Goal: Task Accomplishment & Management: Manage account settings

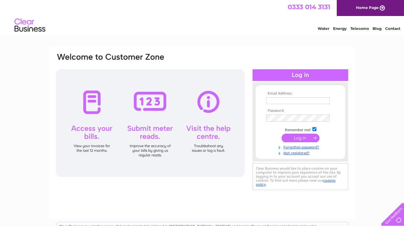
click at [242, 193] on div "Email Address: Password:" at bounding box center [201, 132] width 305 height 173
click at [298, 155] on link "Not registered?" at bounding box center [301, 153] width 70 height 6
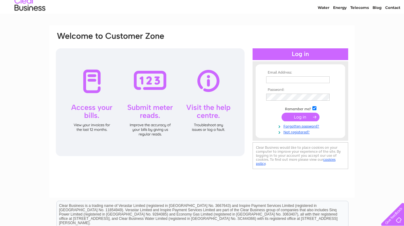
scroll to position [47, 0]
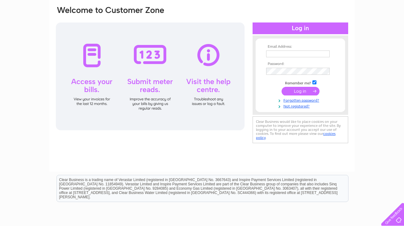
click at [300, 92] on input "submit" at bounding box center [300, 91] width 38 height 9
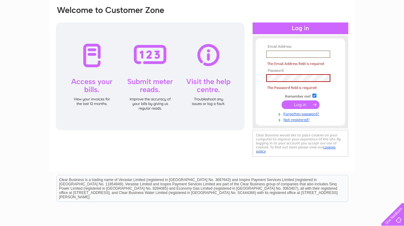
click at [299, 106] on input "submit" at bounding box center [300, 104] width 38 height 9
type input "tasty@haslington-bakery.co.uk"
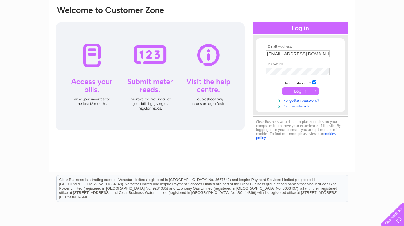
click at [247, 119] on div "Email Address: tasty@haslington-bakery.co.uk Password:" at bounding box center [201, 75] width 293 height 139
click at [303, 92] on input "submit" at bounding box center [300, 91] width 38 height 9
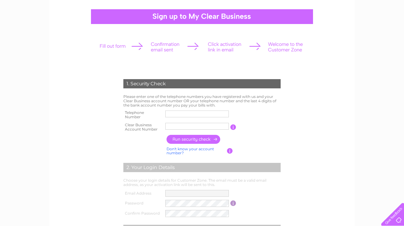
scroll to position [55, 0]
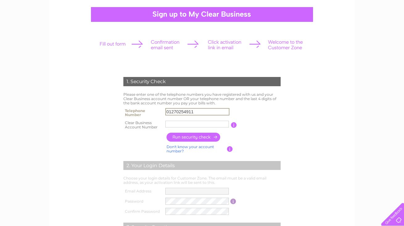
type input "01270254911"
click at [172, 124] on input "text" at bounding box center [196, 124] width 63 height 7
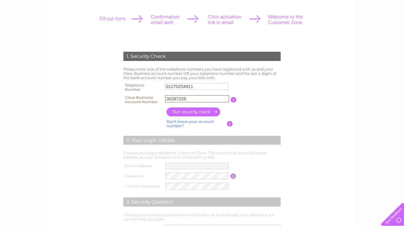
scroll to position [80, 0]
type input "30287229"
click at [206, 114] on input "button" at bounding box center [193, 111] width 54 height 9
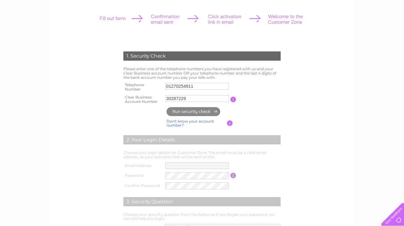
type input "**********"
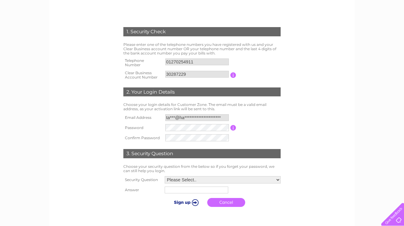
scroll to position [106, 0]
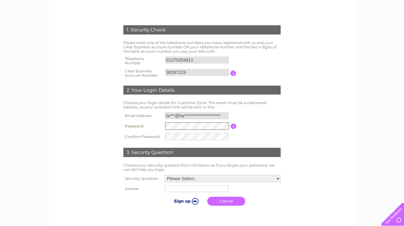
click at [233, 129] on input "button" at bounding box center [233, 127] width 6 height 6
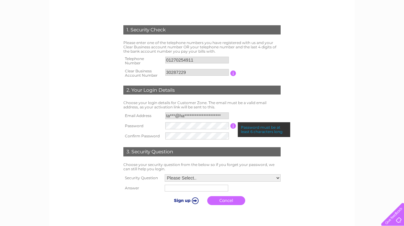
click at [233, 129] on input "button" at bounding box center [233, 126] width 6 height 6
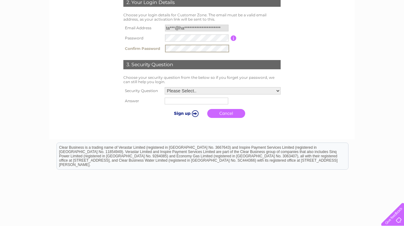
scroll to position [194, 0]
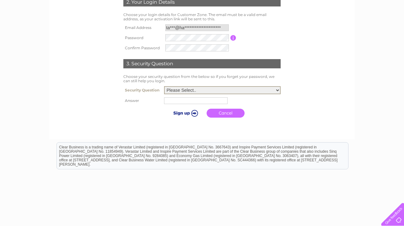
select select "1"
click at [205, 104] on input "text" at bounding box center [197, 100] width 64 height 7
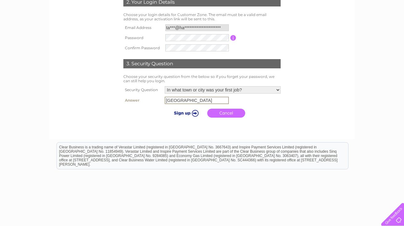
type input "London"
click at [187, 117] on input "submit" at bounding box center [185, 112] width 38 height 9
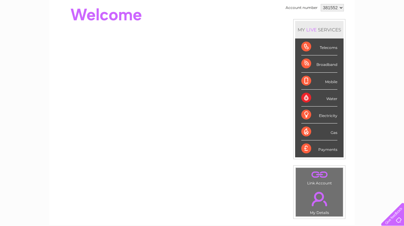
scroll to position [69, 0]
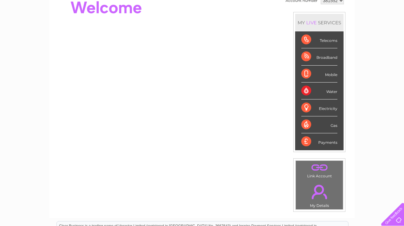
click at [329, 145] on div "Payments" at bounding box center [319, 141] width 36 height 17
click at [310, 142] on div "Payments" at bounding box center [319, 141] width 36 height 17
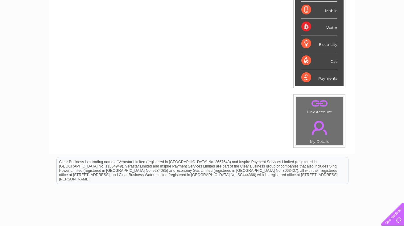
scroll to position [139, 0]
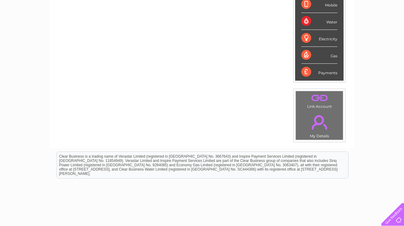
click at [313, 72] on div "Payments" at bounding box center [319, 72] width 36 height 17
click at [311, 73] on div "Payments" at bounding box center [319, 72] width 36 height 17
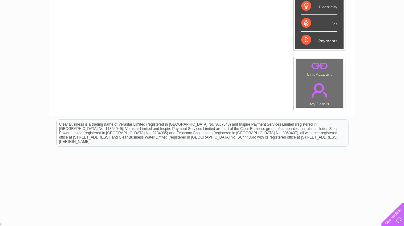
scroll to position [170, 0]
click at [247, 91] on div "Account number 381552 MY LIVE SERVICES Telecoms Broadband Mobile Water Electric…" at bounding box center [201, 2] width 305 height 229
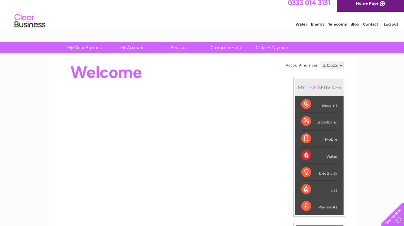
scroll to position [0, 0]
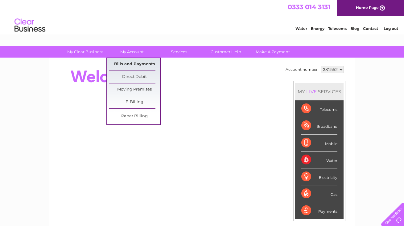
click at [137, 64] on link "Bills and Payments" at bounding box center [134, 64] width 51 height 12
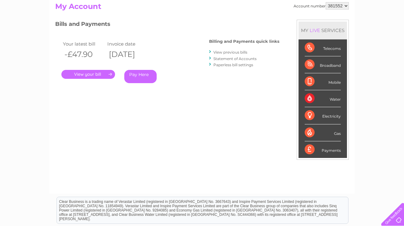
scroll to position [70, 0]
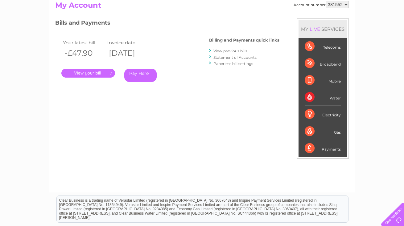
click at [221, 51] on link "View previous bills" at bounding box center [230, 51] width 34 height 5
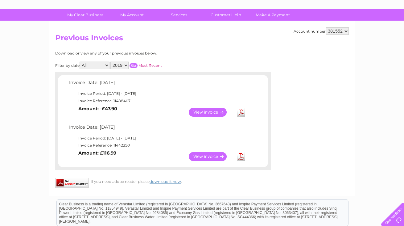
scroll to position [36, 0]
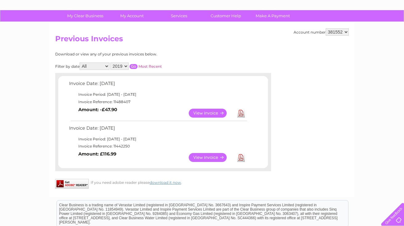
click at [153, 67] on link "Most Recent" at bounding box center [149, 66] width 23 height 5
